Goal: Information Seeking & Learning: Get advice/opinions

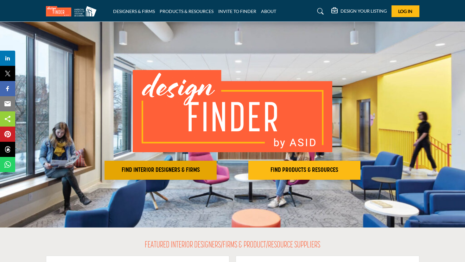
click at [179, 172] on h2 "FIND INTERIOR DESIGNERS & FIRMS" at bounding box center [160, 171] width 108 height 8
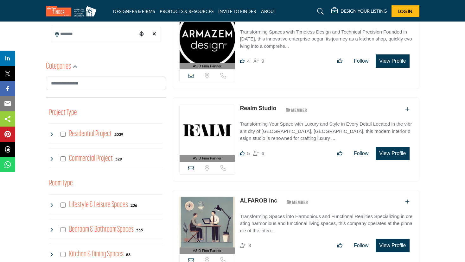
scroll to position [222, 0]
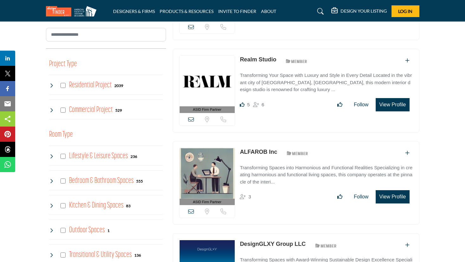
click at [51, 84] on icon at bounding box center [51, 85] width 5 height 5
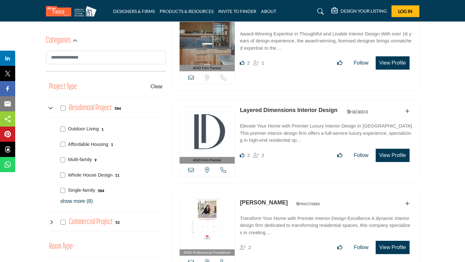
scroll to position [253, 0]
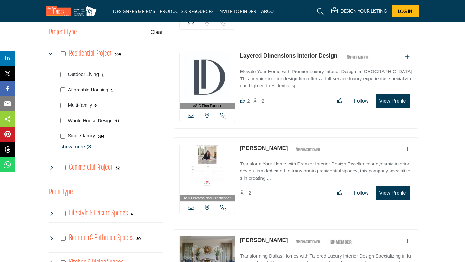
click at [49, 165] on icon at bounding box center [51, 167] width 5 height 5
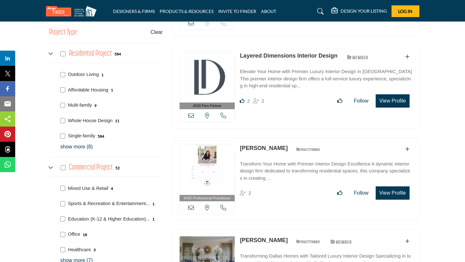
click at [49, 165] on icon at bounding box center [51, 167] width 5 height 5
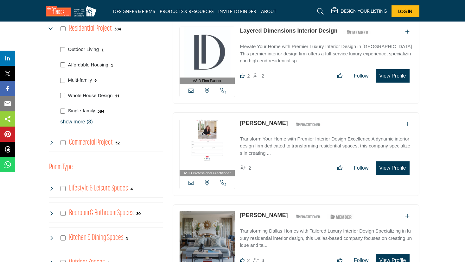
scroll to position [317, 0]
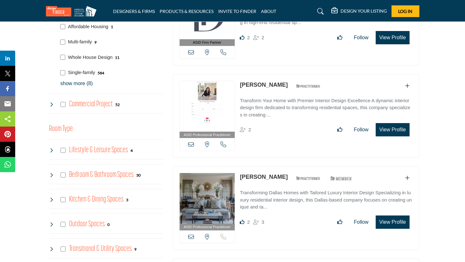
click at [52, 152] on icon at bounding box center [51, 150] width 5 height 5
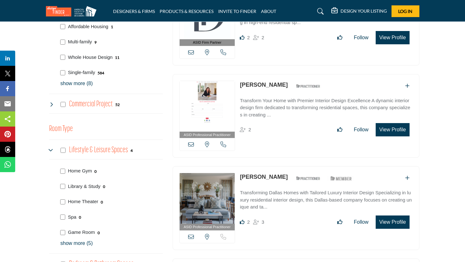
scroll to position [348, 0]
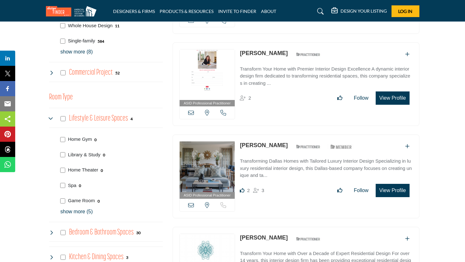
click at [54, 118] on div "Lifestyle & Leisure Spaces 4" at bounding box center [91, 118] width 84 height 11
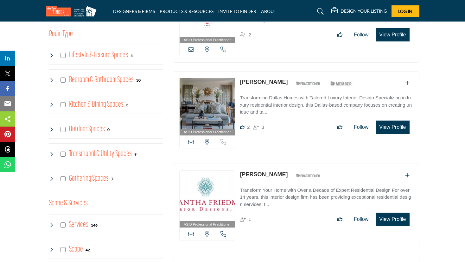
scroll to position [539, 0]
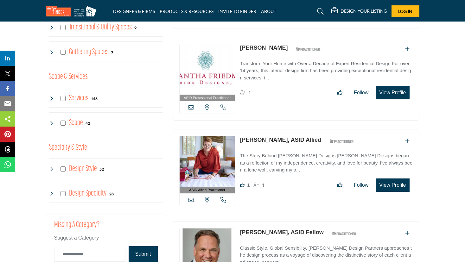
click at [50, 99] on icon at bounding box center [51, 98] width 5 height 5
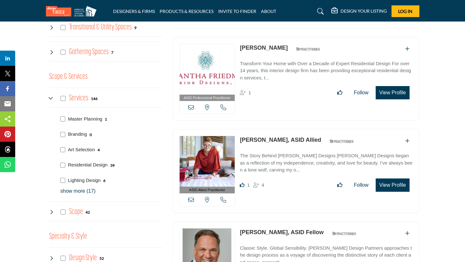
click at [49, 98] on icon at bounding box center [51, 98] width 5 height 5
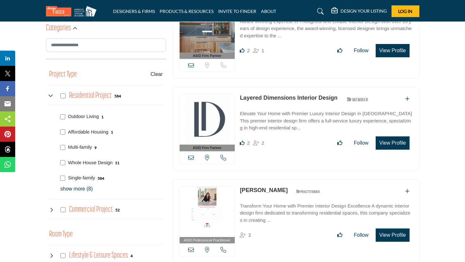
scroll to position [222, 0]
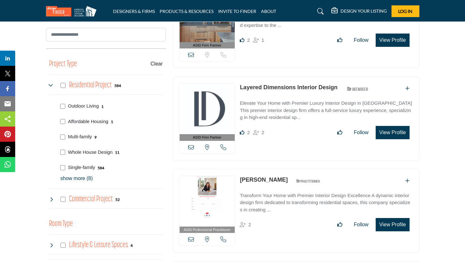
click at [86, 182] on p "show more (8)" at bounding box center [112, 179] width 102 height 8
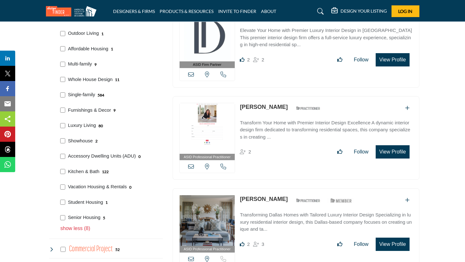
scroll to position [317, 0]
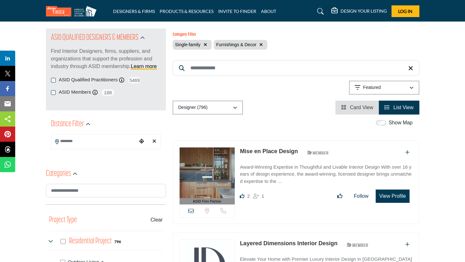
scroll to position [63, 0]
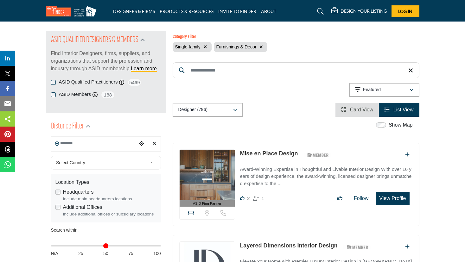
click at [80, 143] on input "Search Location" at bounding box center [94, 143] width 86 height 12
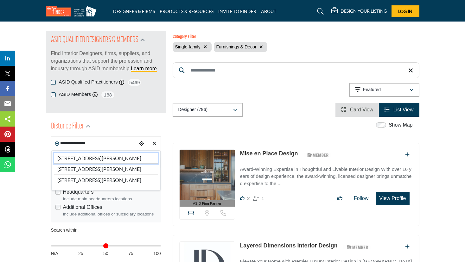
click at [107, 160] on li "1700 South Sawtelle Boulevard, Los Angeles, CA, 90025, USA" at bounding box center [106, 158] width 104 height 11
type input "**********"
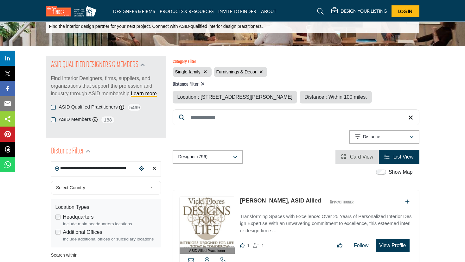
scroll to position [95, 0]
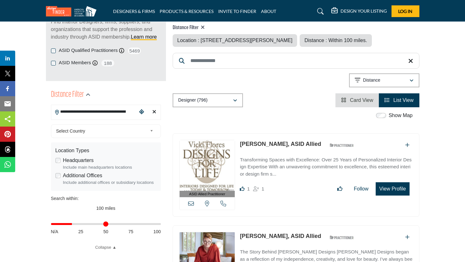
drag, startPoint x: 156, startPoint y: 225, endPoint x: 73, endPoint y: 225, distance: 83.3
click at [73, 225] on input "Distance in miles" at bounding box center [106, 224] width 110 height 1
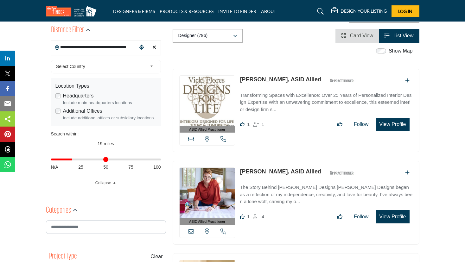
scroll to position [158, 0]
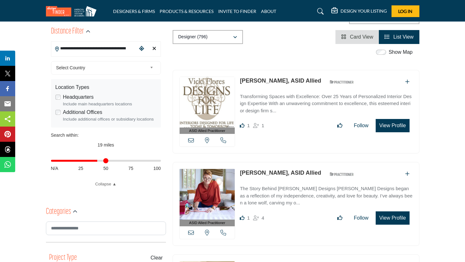
drag, startPoint x: 73, startPoint y: 161, endPoint x: 97, endPoint y: 160, distance: 23.8
click at [97, 160] on input "Distance in miles" at bounding box center [106, 160] width 110 height 1
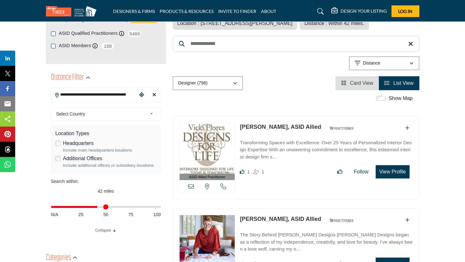
scroll to position [127, 0]
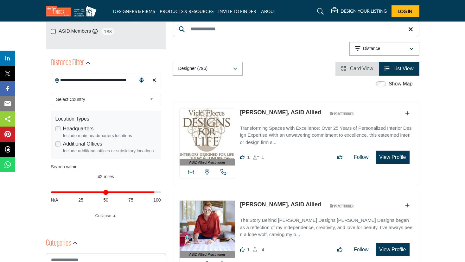
drag, startPoint x: 97, startPoint y: 193, endPoint x: 152, endPoint y: 195, distance: 55.8
click at [152, 193] on input "Distance in miles" at bounding box center [106, 192] width 110 height 1
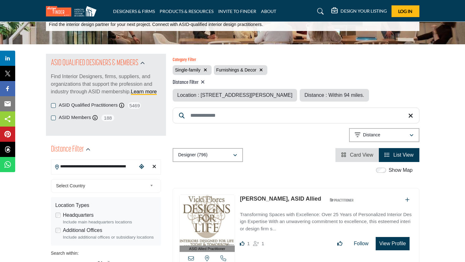
scroll to position [127, 0]
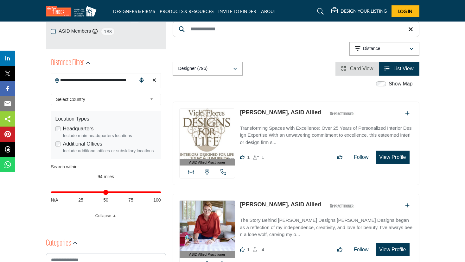
drag, startPoint x: 151, startPoint y: 193, endPoint x: 158, endPoint y: 194, distance: 7.0
click at [161, 192] on input "Distance in miles" at bounding box center [106, 192] width 110 height 1
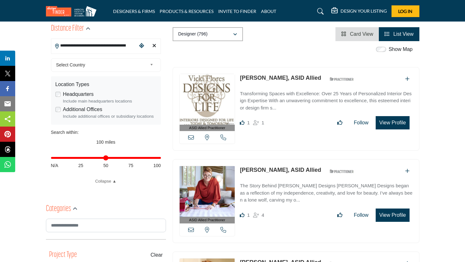
scroll to position [158, 0]
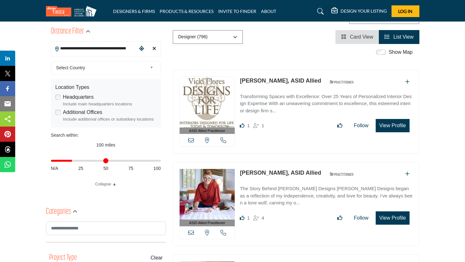
drag, startPoint x: 158, startPoint y: 162, endPoint x: 73, endPoint y: 168, distance: 86.1
type input "**"
click at [73, 162] on input "Distance in miles" at bounding box center [106, 160] width 110 height 1
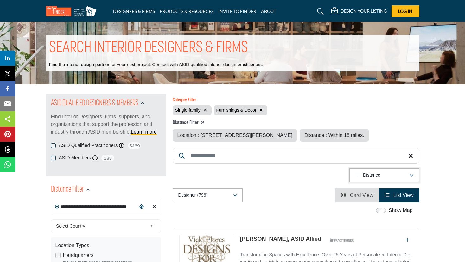
click at [387, 173] on div "Distance" at bounding box center [382, 176] width 54 height 8
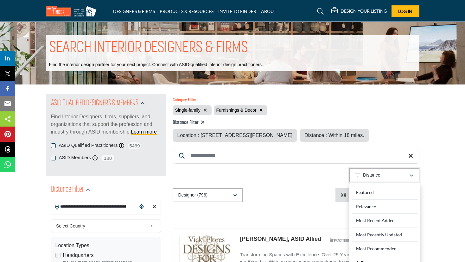
click at [387, 173] on div "Distance" at bounding box center [382, 176] width 54 height 8
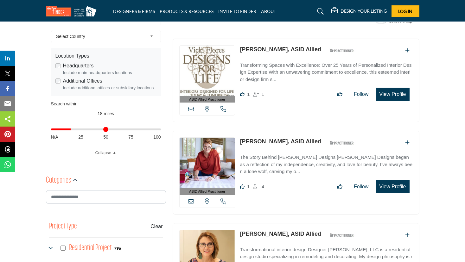
scroll to position [190, 0]
click at [278, 47] on link "Vicki Flores, ASID Allied" at bounding box center [280, 49] width 81 height 6
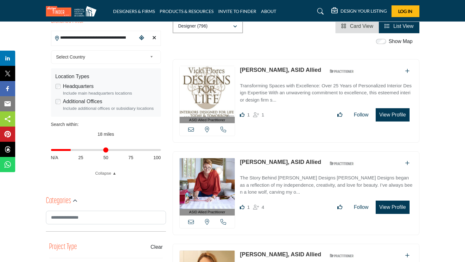
scroll to position [158, 0]
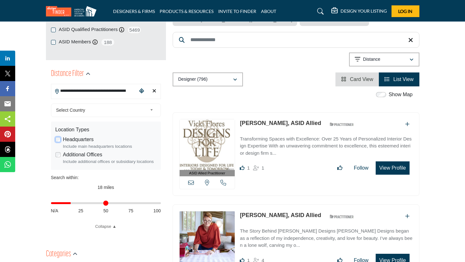
scroll to position [127, 0]
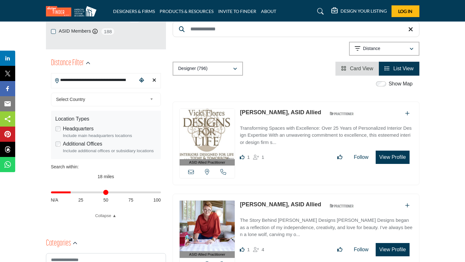
click at [89, 106] on div "**********" at bounding box center [106, 153] width 110 height 131
click at [94, 98] on span "Select Country" at bounding box center [101, 100] width 91 height 8
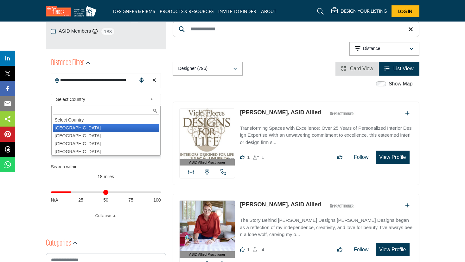
click at [80, 125] on li "United States" at bounding box center [106, 128] width 106 height 8
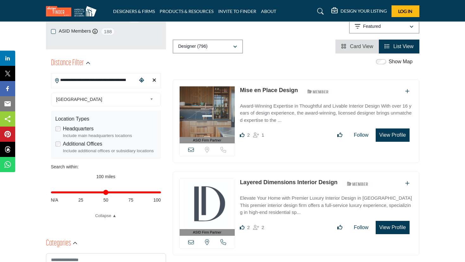
type input "***"
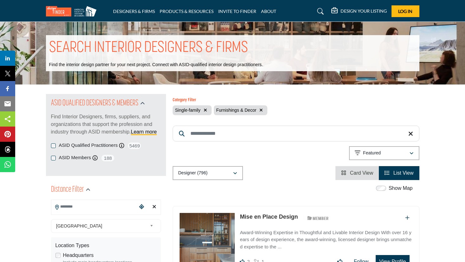
scroll to position [127, 0]
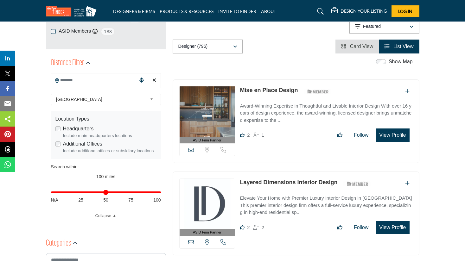
click at [83, 85] on input "Search Location" at bounding box center [94, 80] width 86 height 12
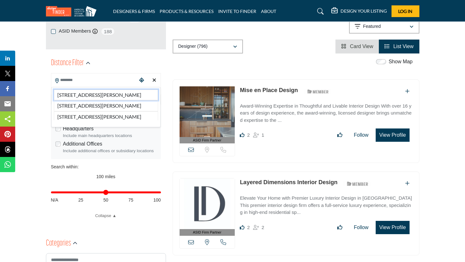
click at [91, 98] on li "1700 South Sawtelle Boulevard, Los Angeles, CA, 90025, USA" at bounding box center [106, 95] width 104 height 11
type input "**********"
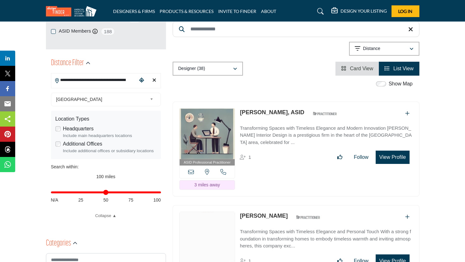
scroll to position [158, 0]
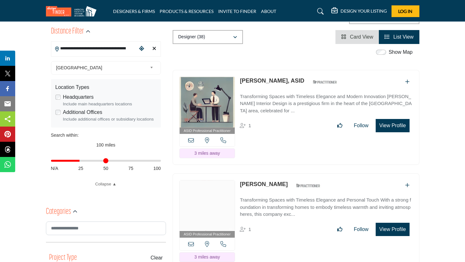
drag, startPoint x: 157, startPoint y: 162, endPoint x: 80, endPoint y: 168, distance: 76.9
type input "**"
click at [80, 162] on input "Distance in miles" at bounding box center [106, 160] width 110 height 1
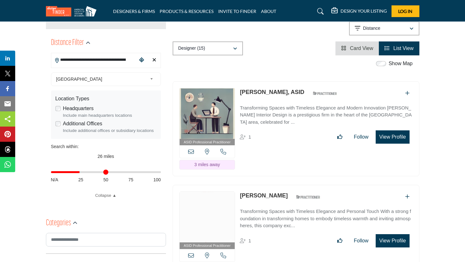
scroll to position [158, 0]
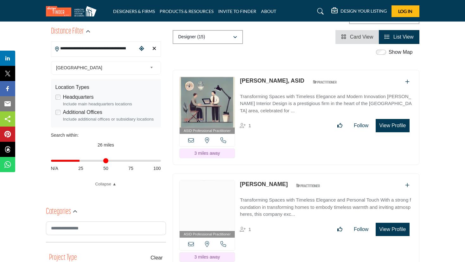
click at [269, 80] on link "[PERSON_NAME], ASID" at bounding box center [272, 81] width 64 height 6
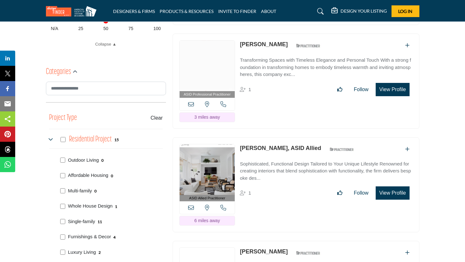
scroll to position [380, 0]
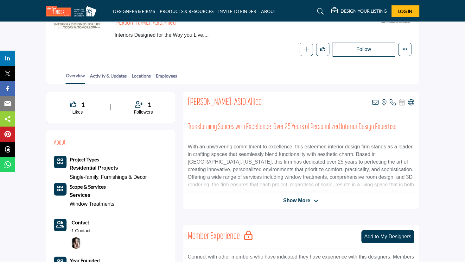
scroll to position [158, 0]
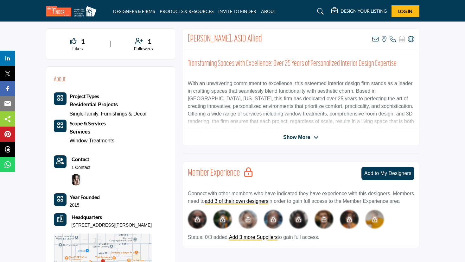
click at [309, 137] on span "Show More" at bounding box center [296, 138] width 27 height 8
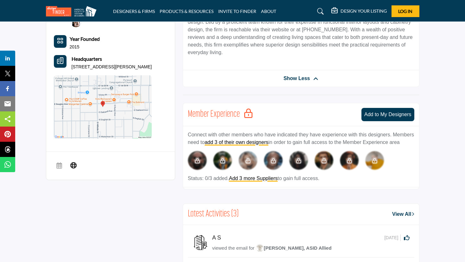
scroll to position [348, 0]
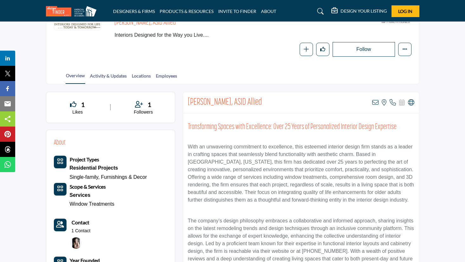
click at [289, 126] on h2 "Transforming Spaces with Excellence: Over 25 Years of Personalized Interior Des…" at bounding box center [301, 128] width 226 height 10
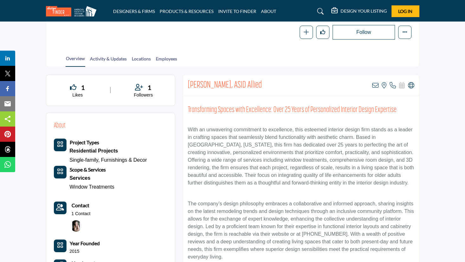
scroll to position [95, 0]
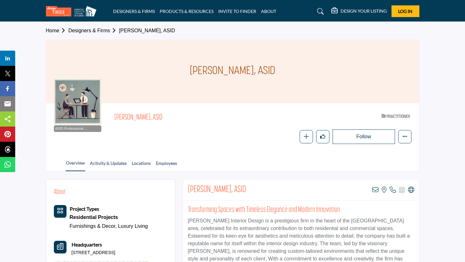
drag, startPoint x: 162, startPoint y: 115, endPoint x: 115, endPoint y: 118, distance: 46.7
click at [115, 118] on span "[PERSON_NAME], ASID" at bounding box center [200, 118] width 173 height 10
copy span "[PERSON_NAME], ASID"
click at [180, 114] on span "[PERSON_NAME], ASID" at bounding box center [200, 118] width 173 height 10
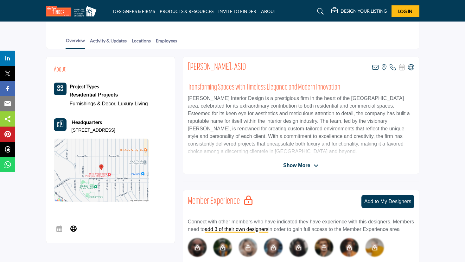
scroll to position [63, 0]
